Goal: Communication & Community: Answer question/provide support

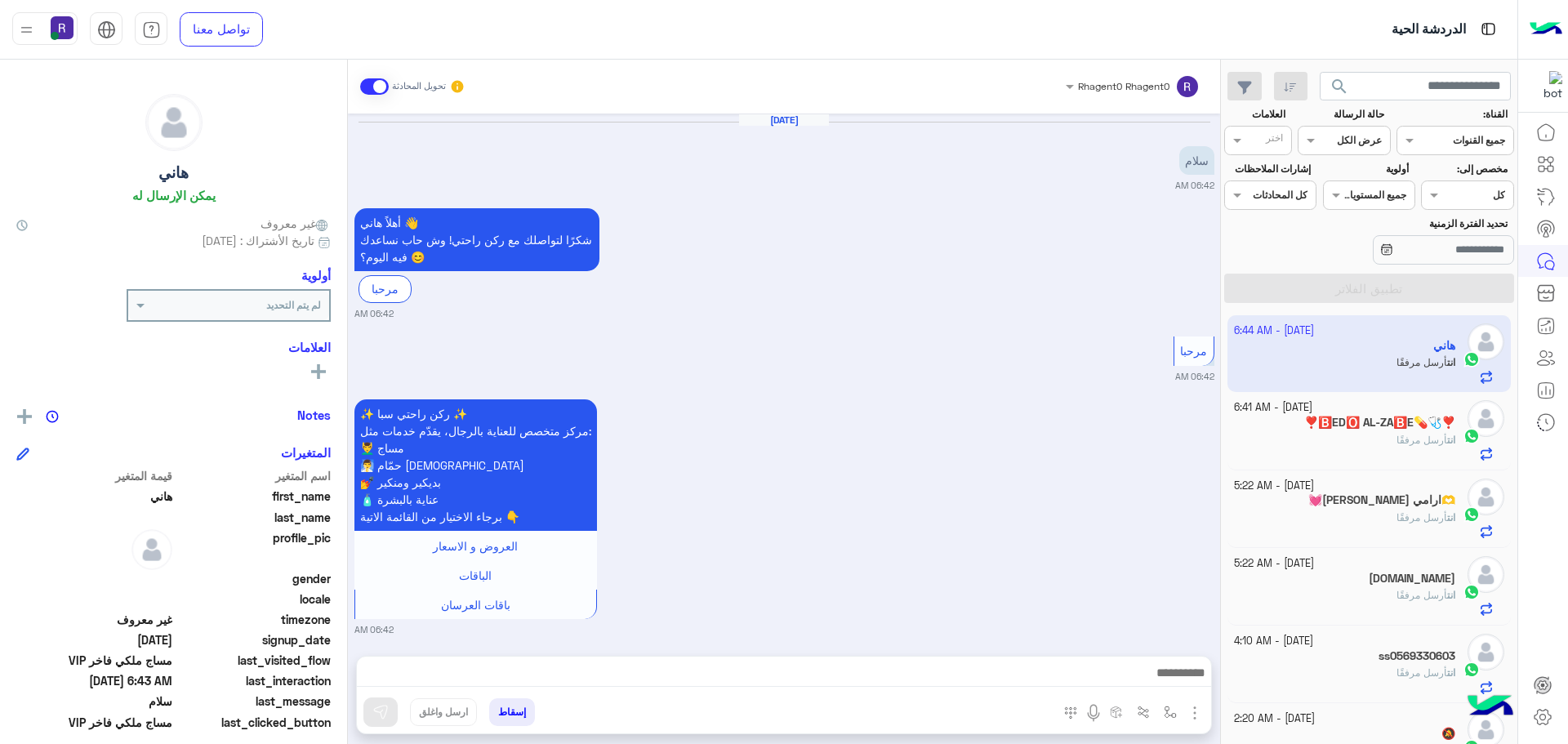
scroll to position [836, 0]
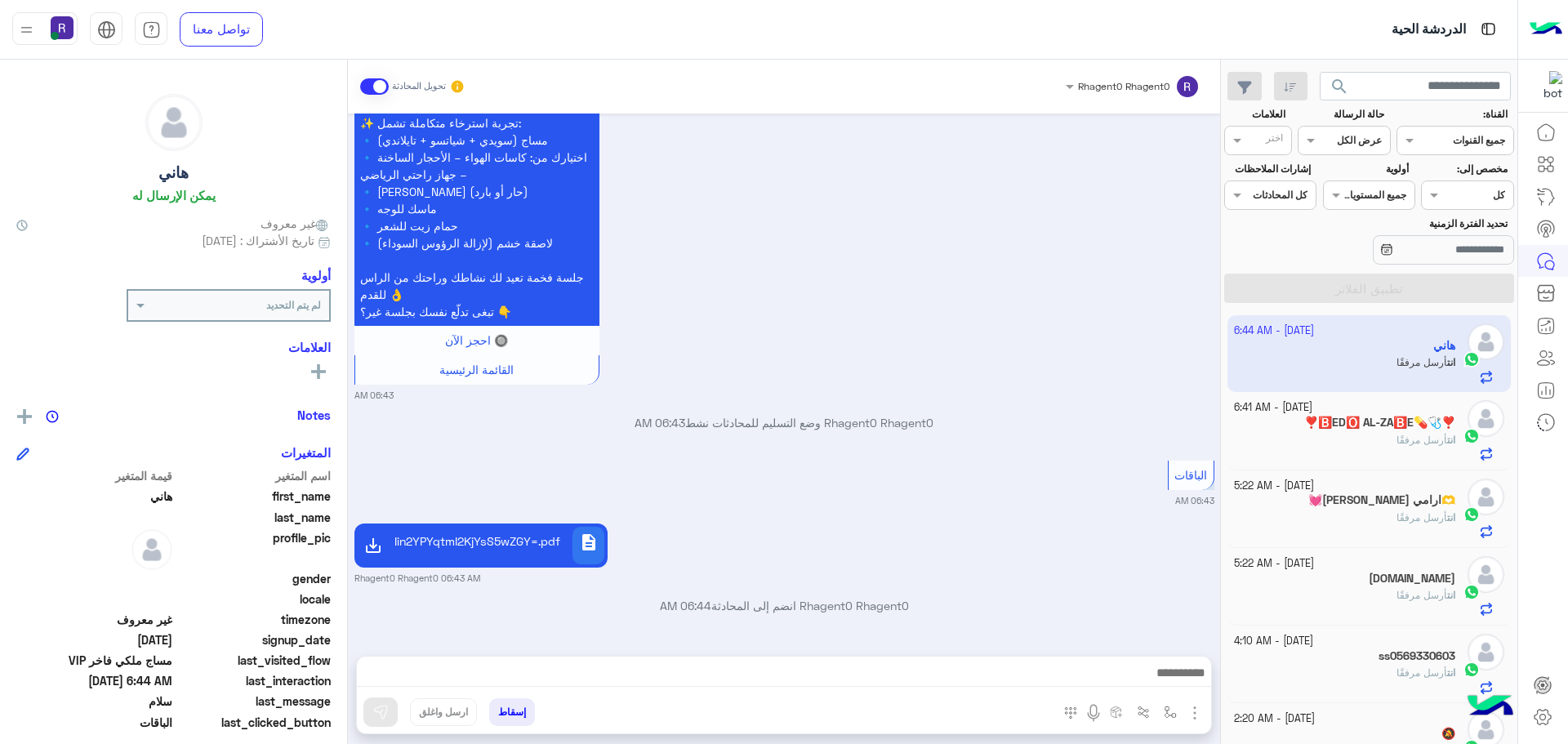
click at [1403, 446] on p "انت أرسل مرفقًا" at bounding box center [1425, 439] width 59 height 15
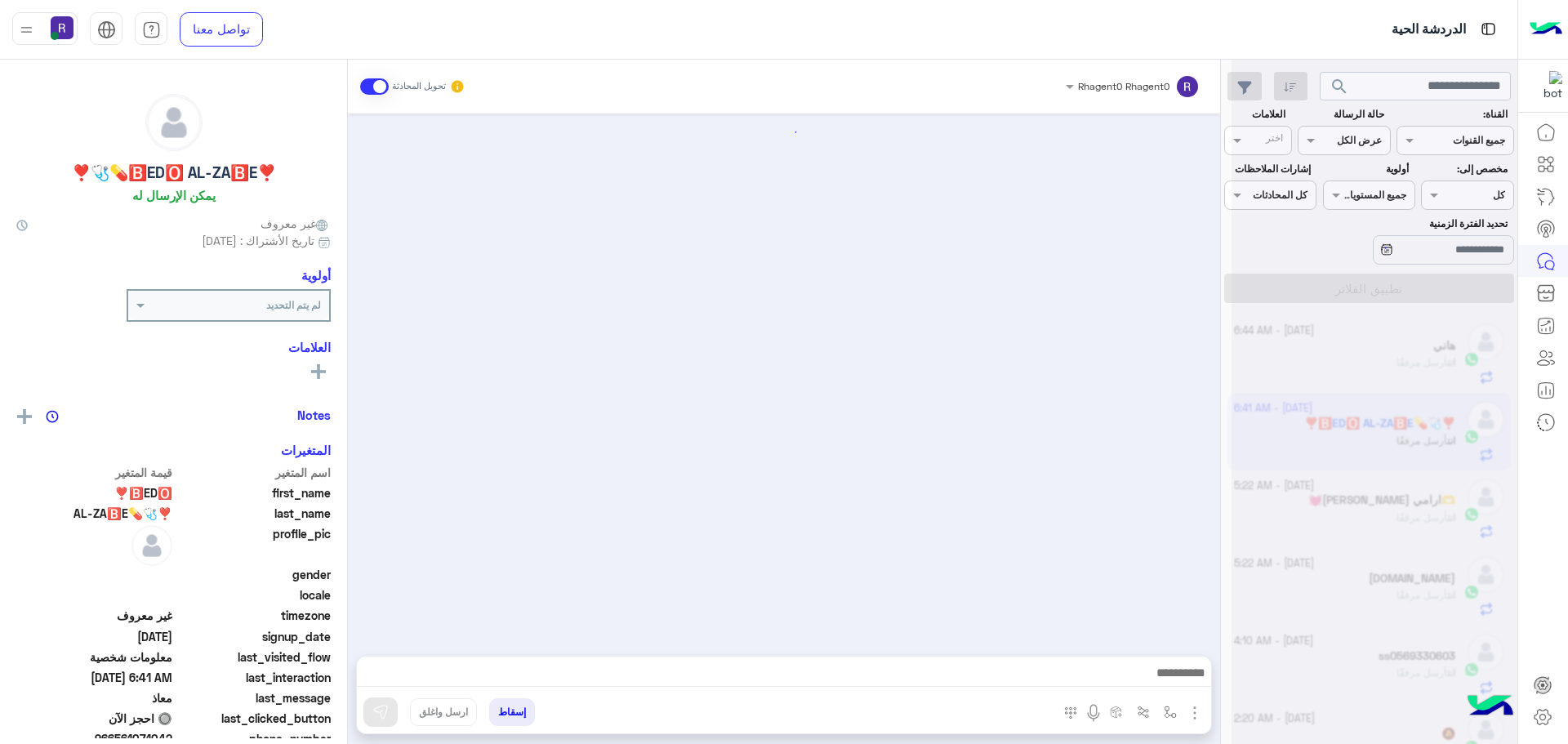
scroll to position [949, 0]
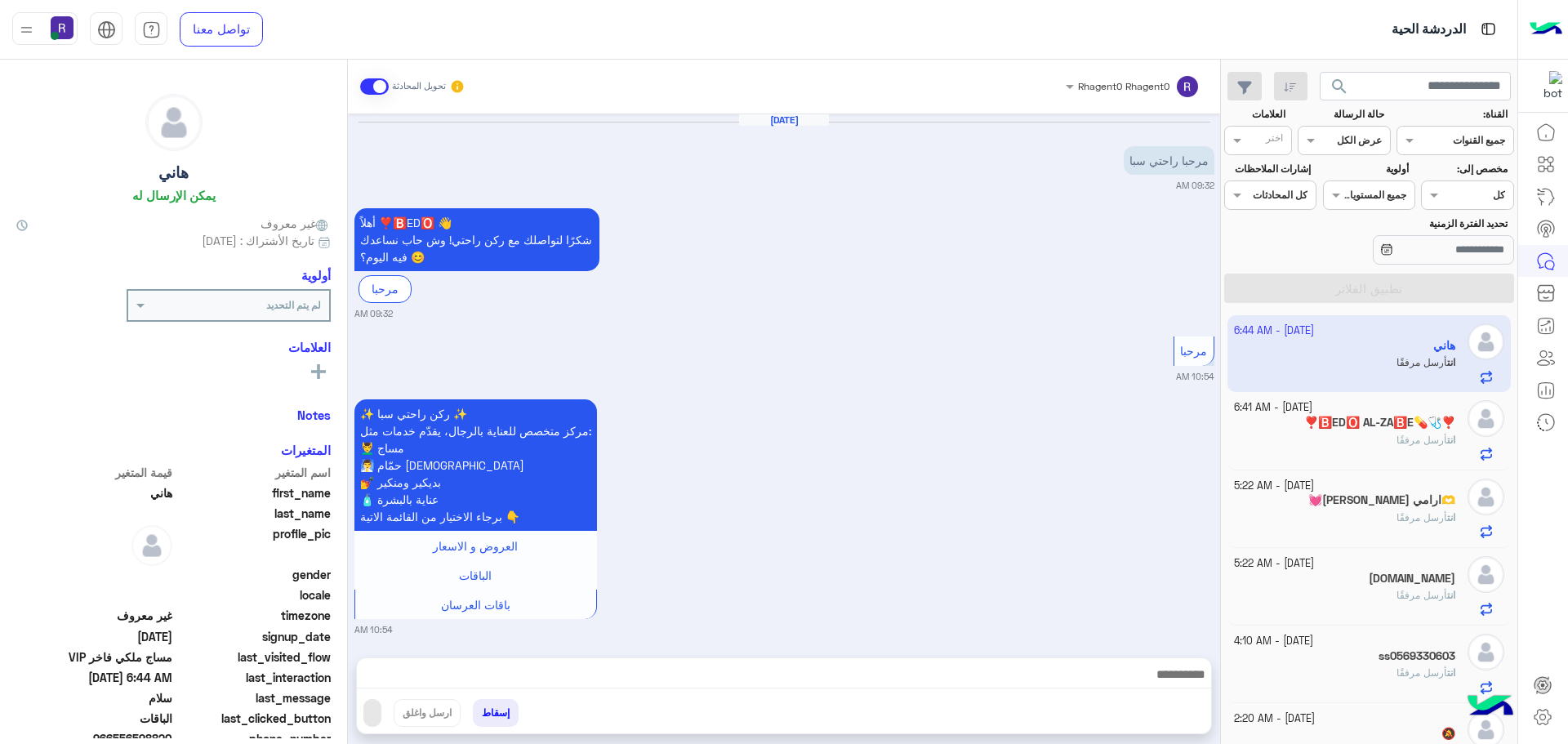
scroll to position [2282, 0]
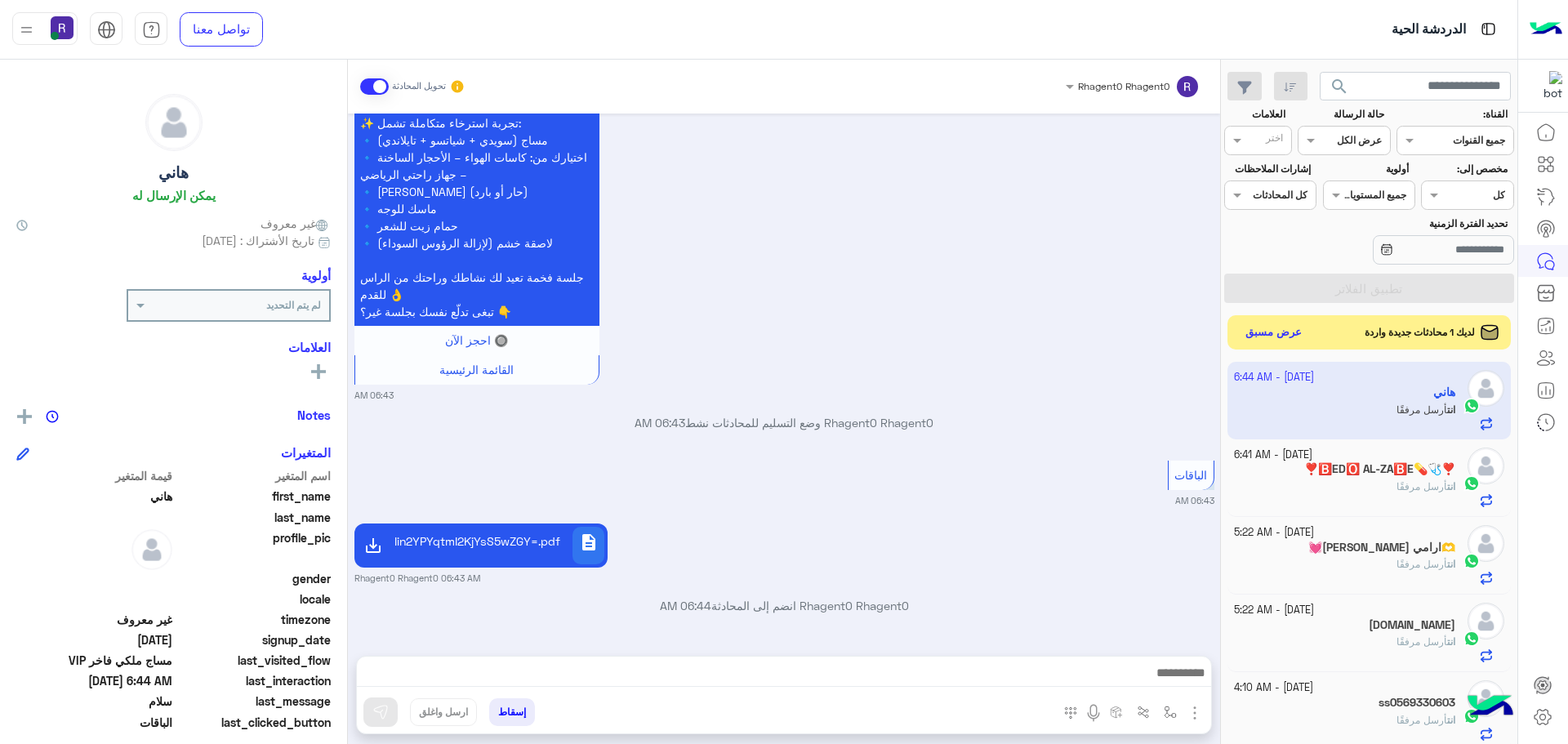
click at [1283, 336] on button "عرض مسبق" at bounding box center [1274, 332] width 69 height 22
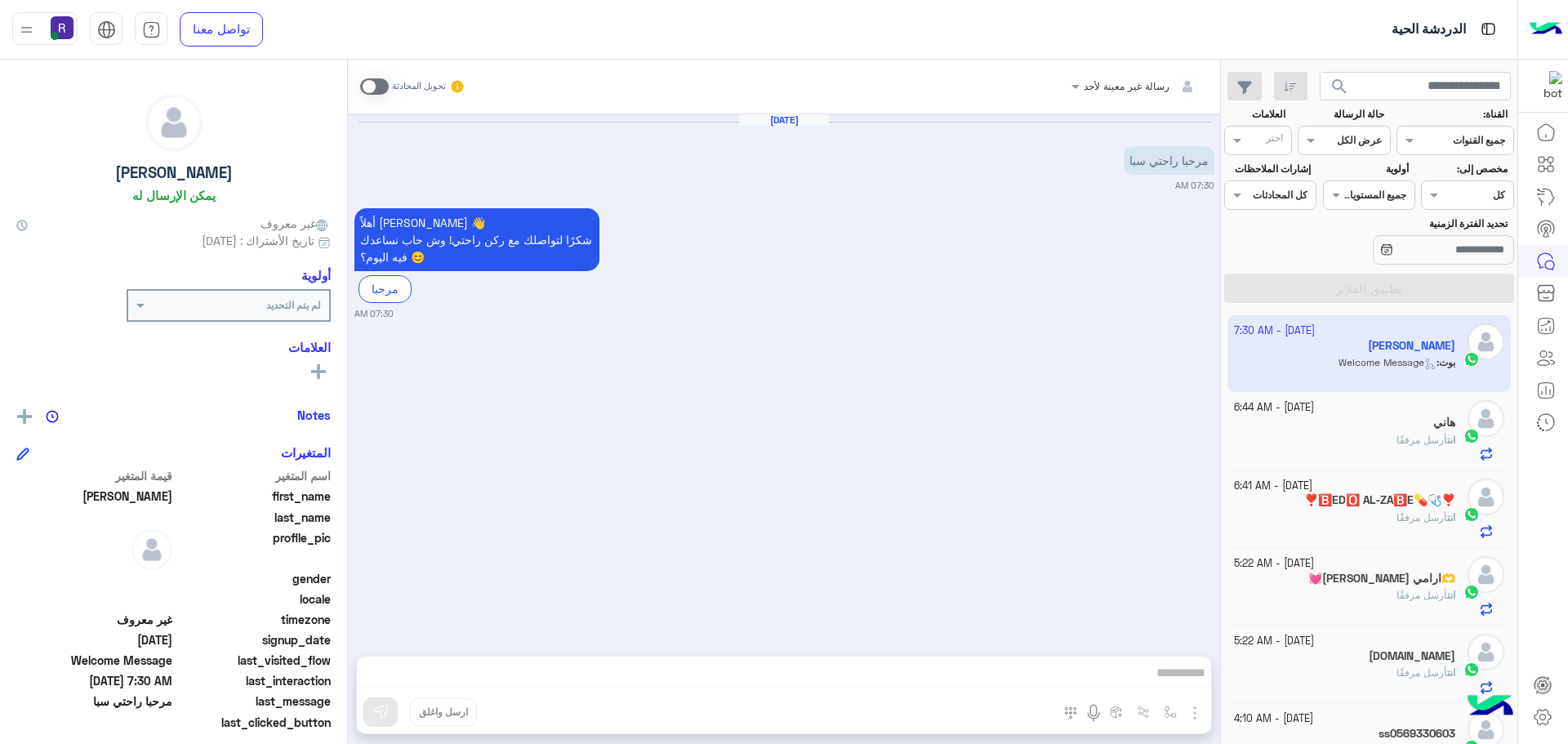
click at [1417, 427] on div "هاني" at bounding box center [1345, 424] width 222 height 17
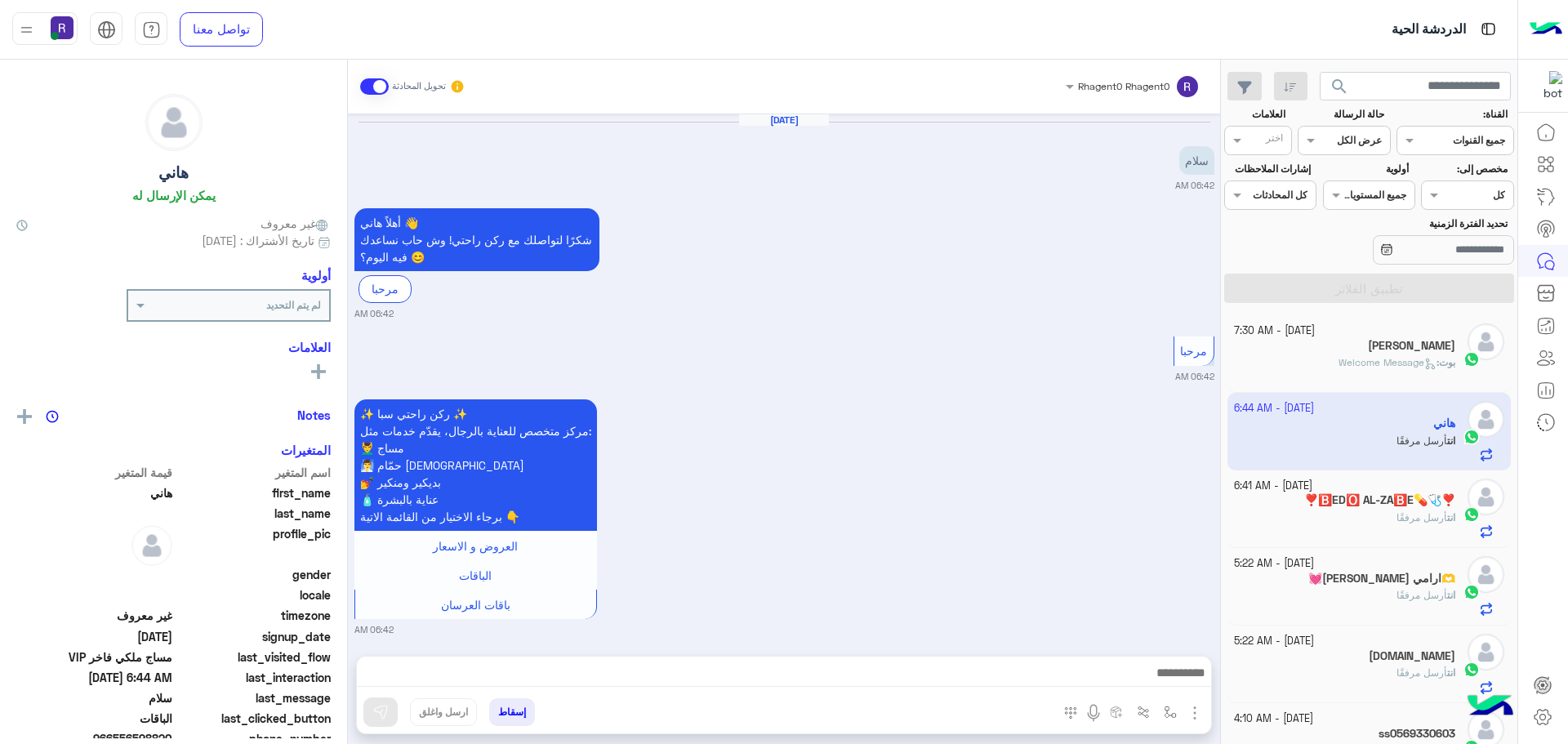
scroll to position [836, 0]
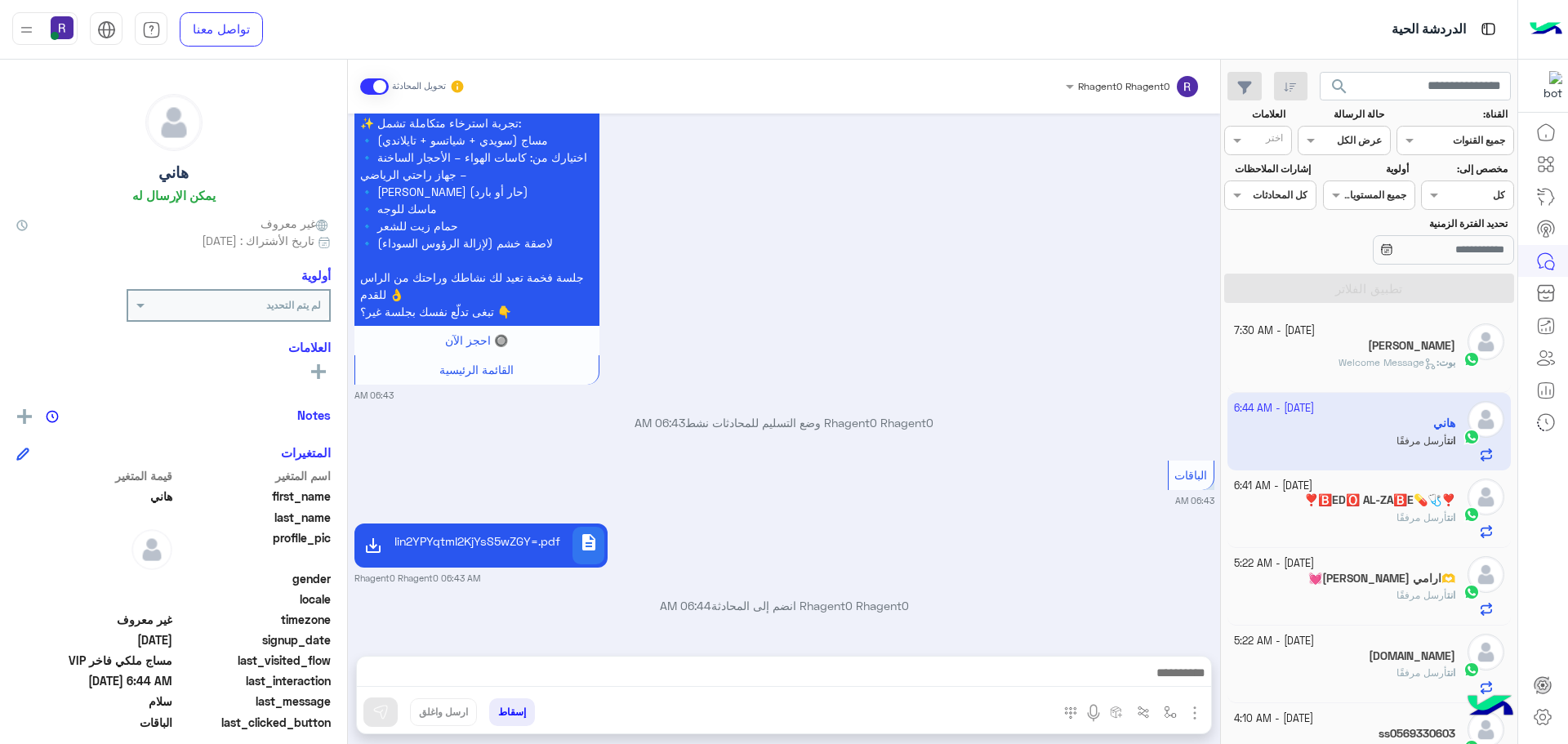
click at [1406, 363] on span "Welcome Message" at bounding box center [1387, 362] width 98 height 12
